Goal: Navigation & Orientation: Find specific page/section

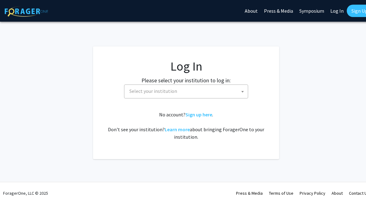
click at [229, 93] on span "Select your institution" at bounding box center [187, 91] width 121 height 13
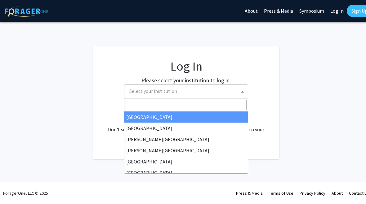
click at [339, 10] on link "Log In" at bounding box center [337, 11] width 20 height 22
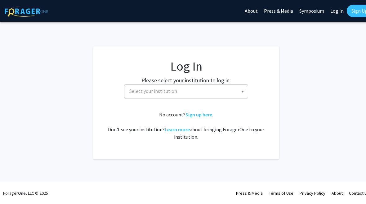
click at [335, 11] on link "Log In" at bounding box center [337, 11] width 20 height 22
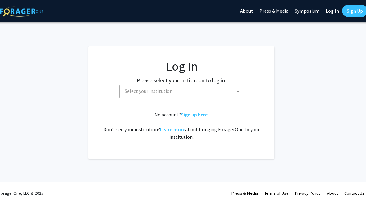
scroll to position [0, 6]
click at [332, 10] on link "Log In" at bounding box center [331, 11] width 20 height 22
click at [333, 11] on link "Log In" at bounding box center [331, 11] width 20 height 22
click at [330, 8] on link "Log In" at bounding box center [331, 11] width 20 height 22
click at [311, 12] on link "Symposium" at bounding box center [305, 11] width 31 height 22
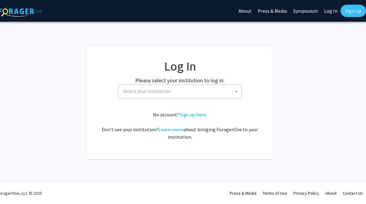
click at [330, 9] on link "Log In" at bounding box center [331, 11] width 20 height 22
click at [224, 90] on span "Select your institution" at bounding box center [181, 91] width 121 height 13
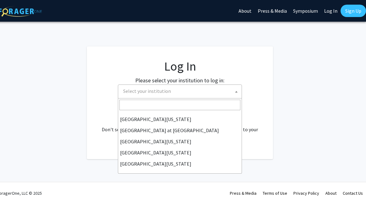
scroll to position [217, 0]
select select "13"
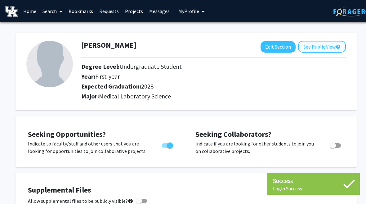
click at [327, 44] on button "See Public View help" at bounding box center [322, 47] width 48 height 12
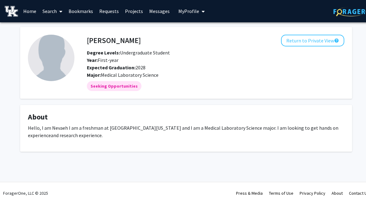
scroll to position [0, 6]
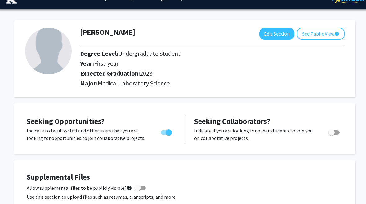
scroll to position [0, 1]
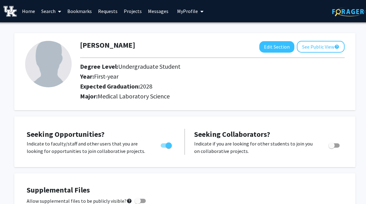
click at [26, 8] on link "Home" at bounding box center [28, 11] width 19 height 22
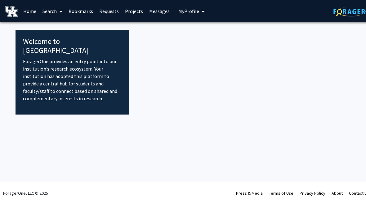
scroll to position [0, 6]
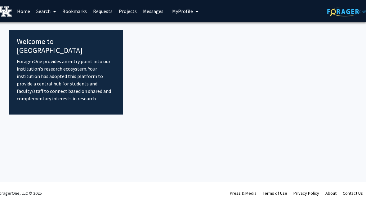
click at [46, 9] on link "Search" at bounding box center [46, 11] width 26 height 22
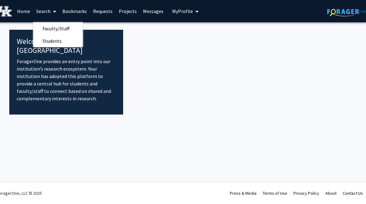
click at [72, 10] on link "Bookmarks" at bounding box center [74, 11] width 31 height 22
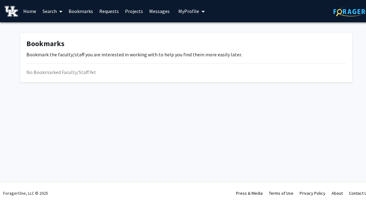
click at [105, 12] on link "Requests" at bounding box center [109, 11] width 26 height 22
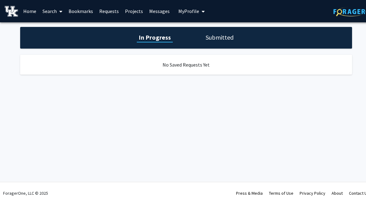
click at [132, 11] on link "Projects" at bounding box center [134, 11] width 24 height 22
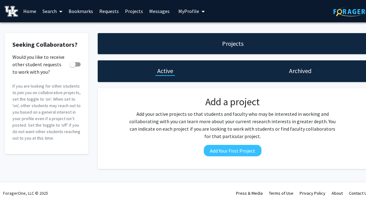
click at [153, 11] on link "Messages" at bounding box center [159, 11] width 27 height 22
